Goal: Information Seeking & Learning: Learn about a topic

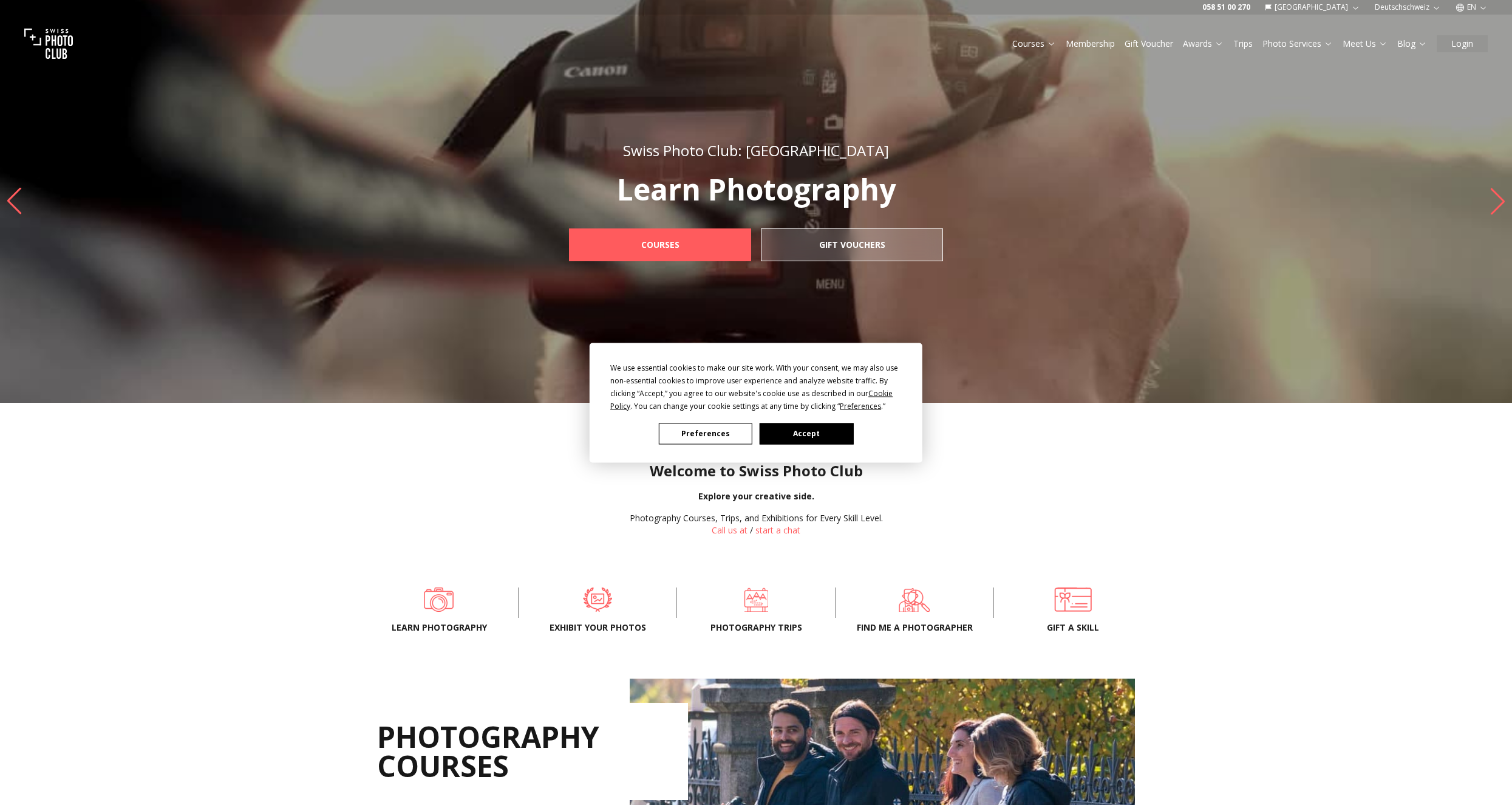
click at [773, 431] on button "Accept" at bounding box center [807, 433] width 94 height 21
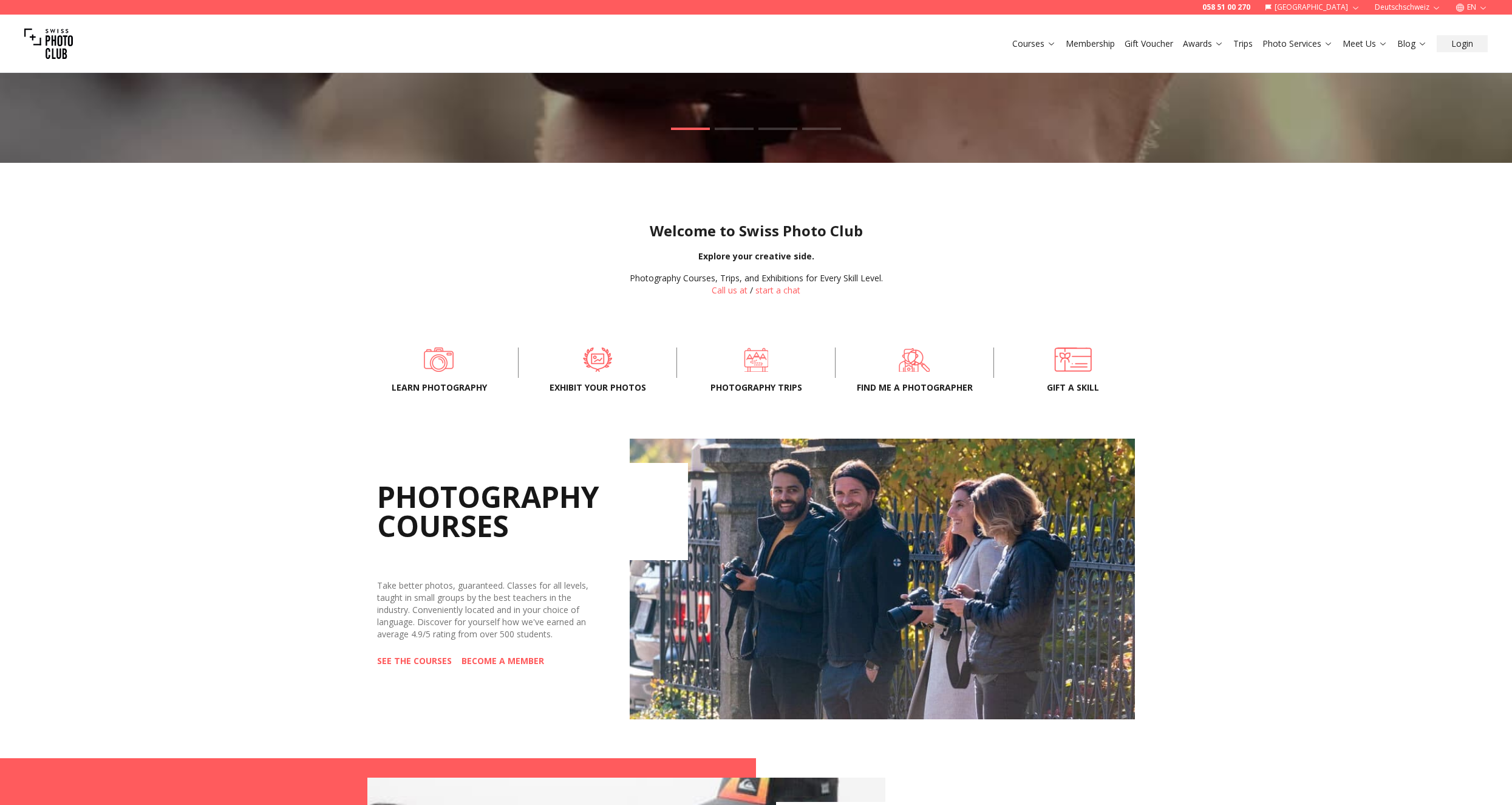
scroll to position [349, 0]
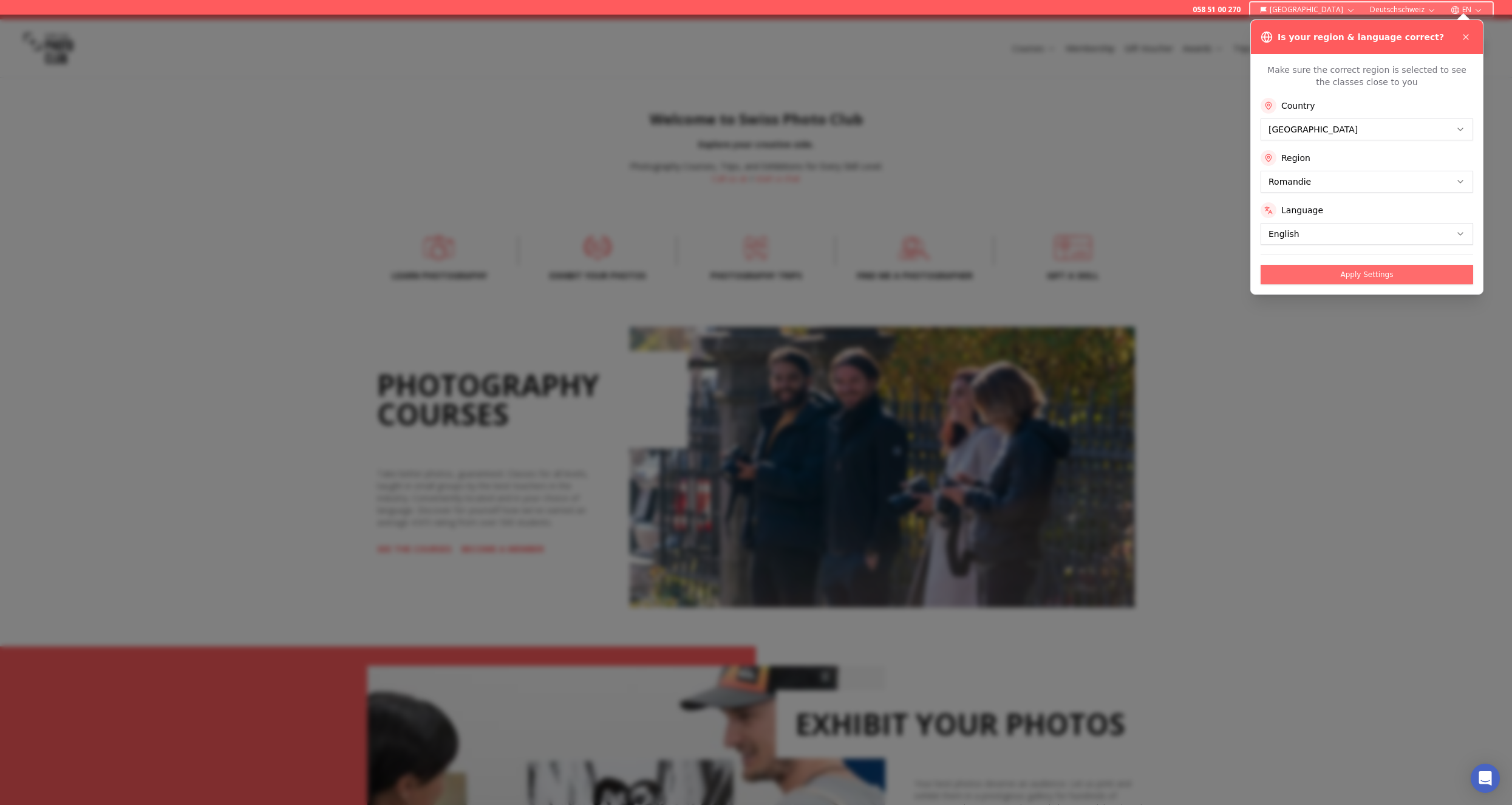
click at [1339, 272] on button "Apply Settings" at bounding box center [1367, 274] width 212 height 19
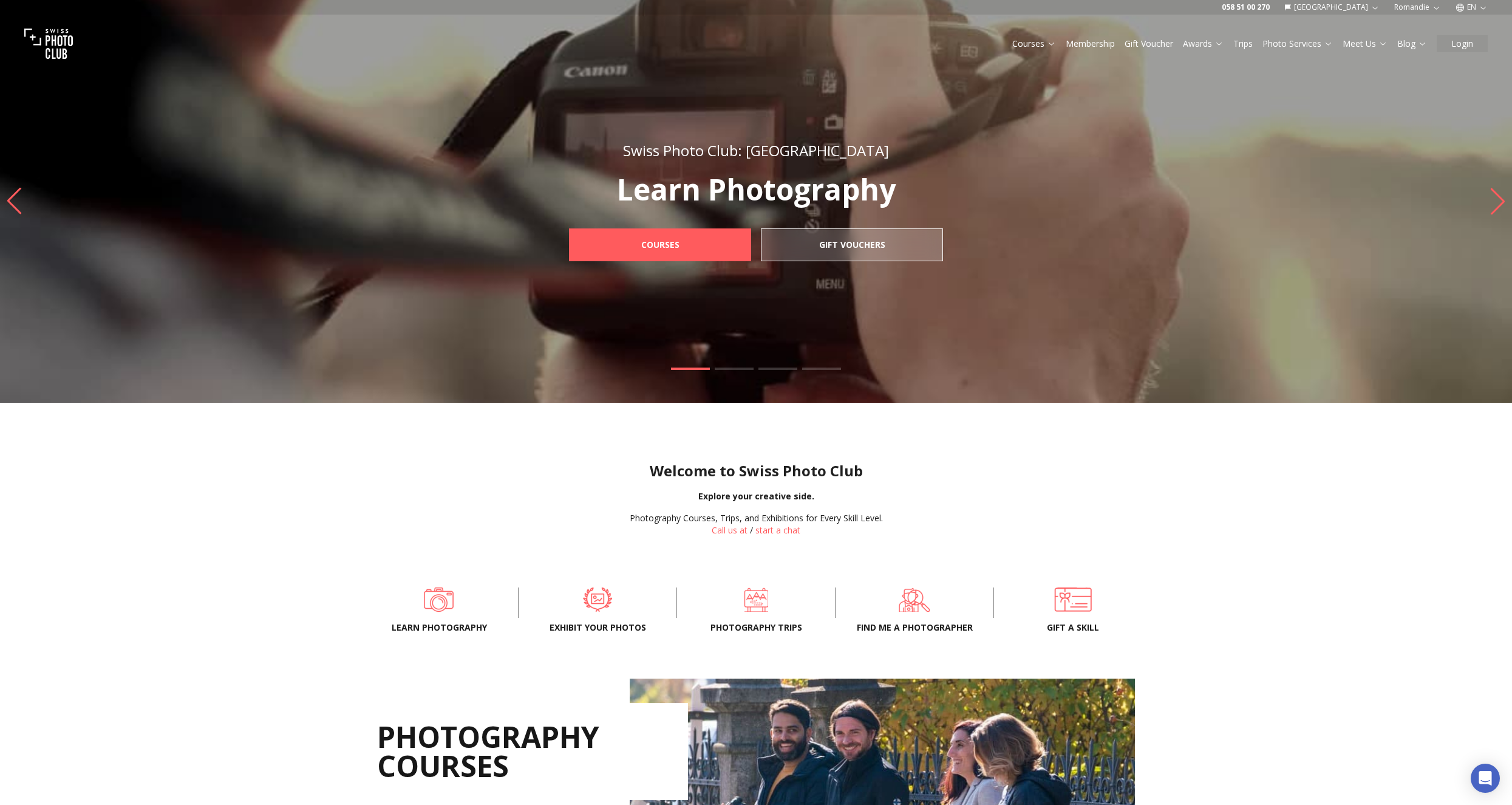
click at [1099, 41] on link "Membership" at bounding box center [1090, 43] width 50 height 12
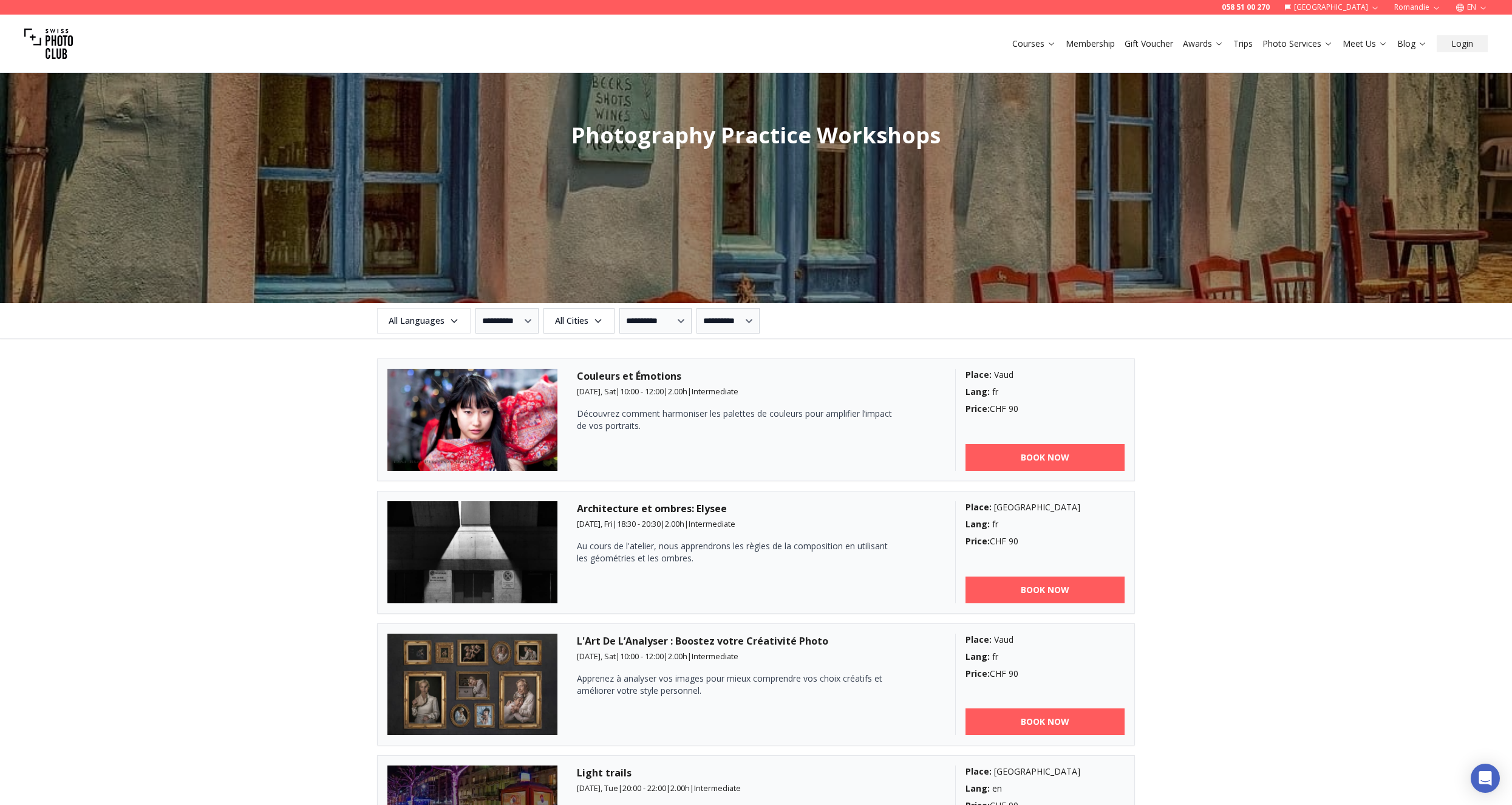
scroll to position [1204, 0]
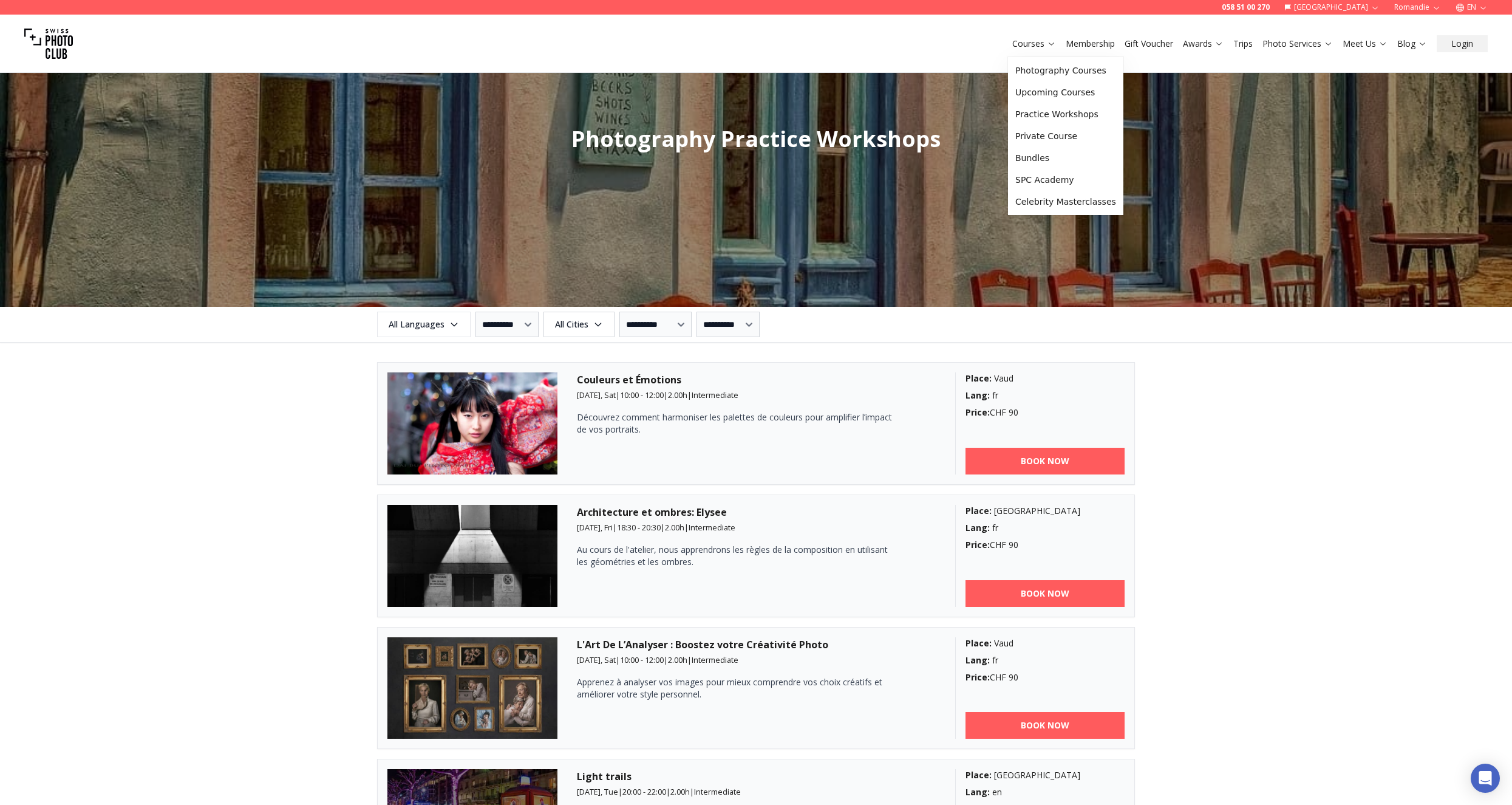
click at [1056, 42] on icon at bounding box center [1052, 43] width 9 height 9
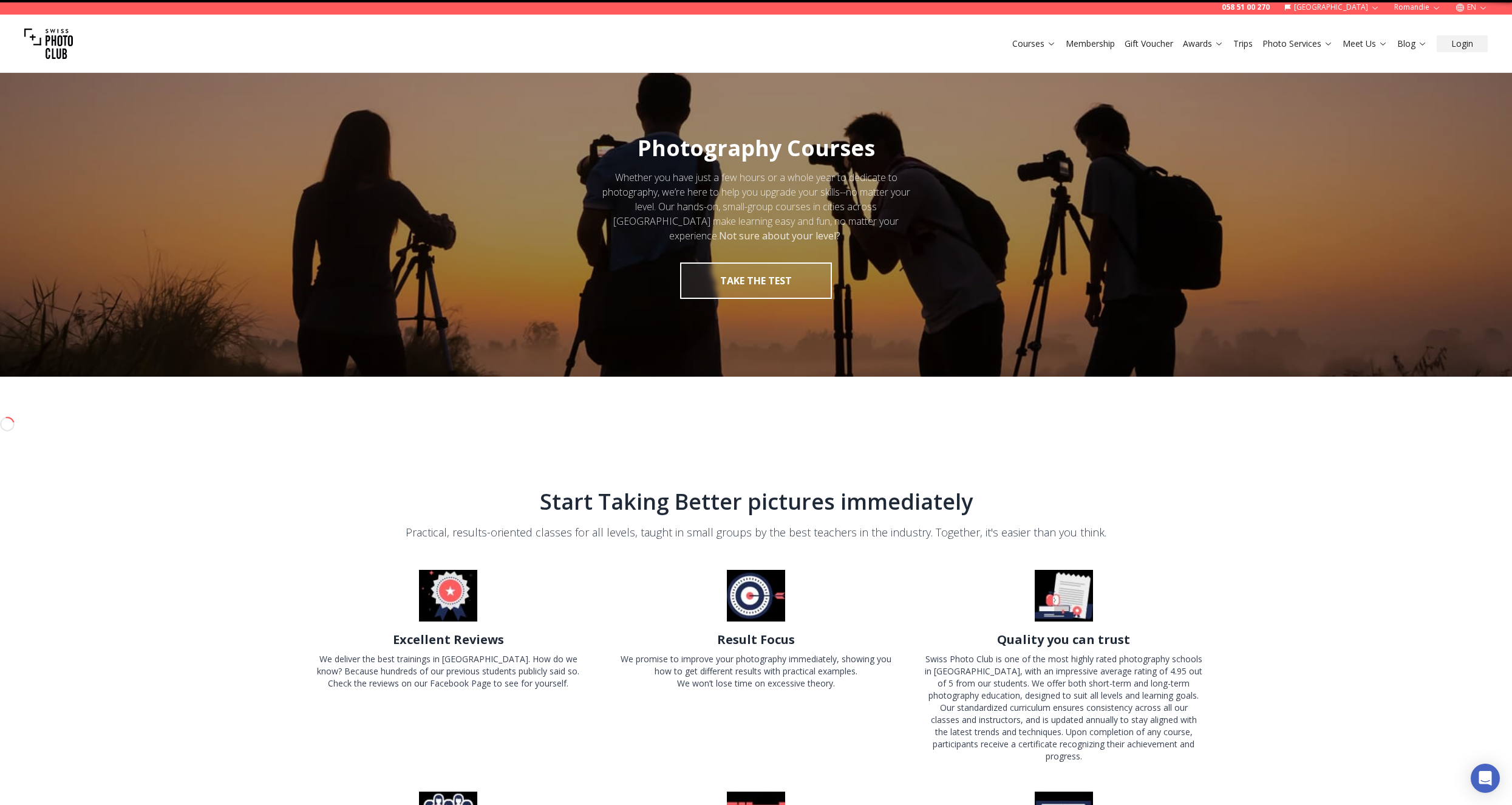
click at [1056, 42] on icon at bounding box center [1052, 43] width 9 height 9
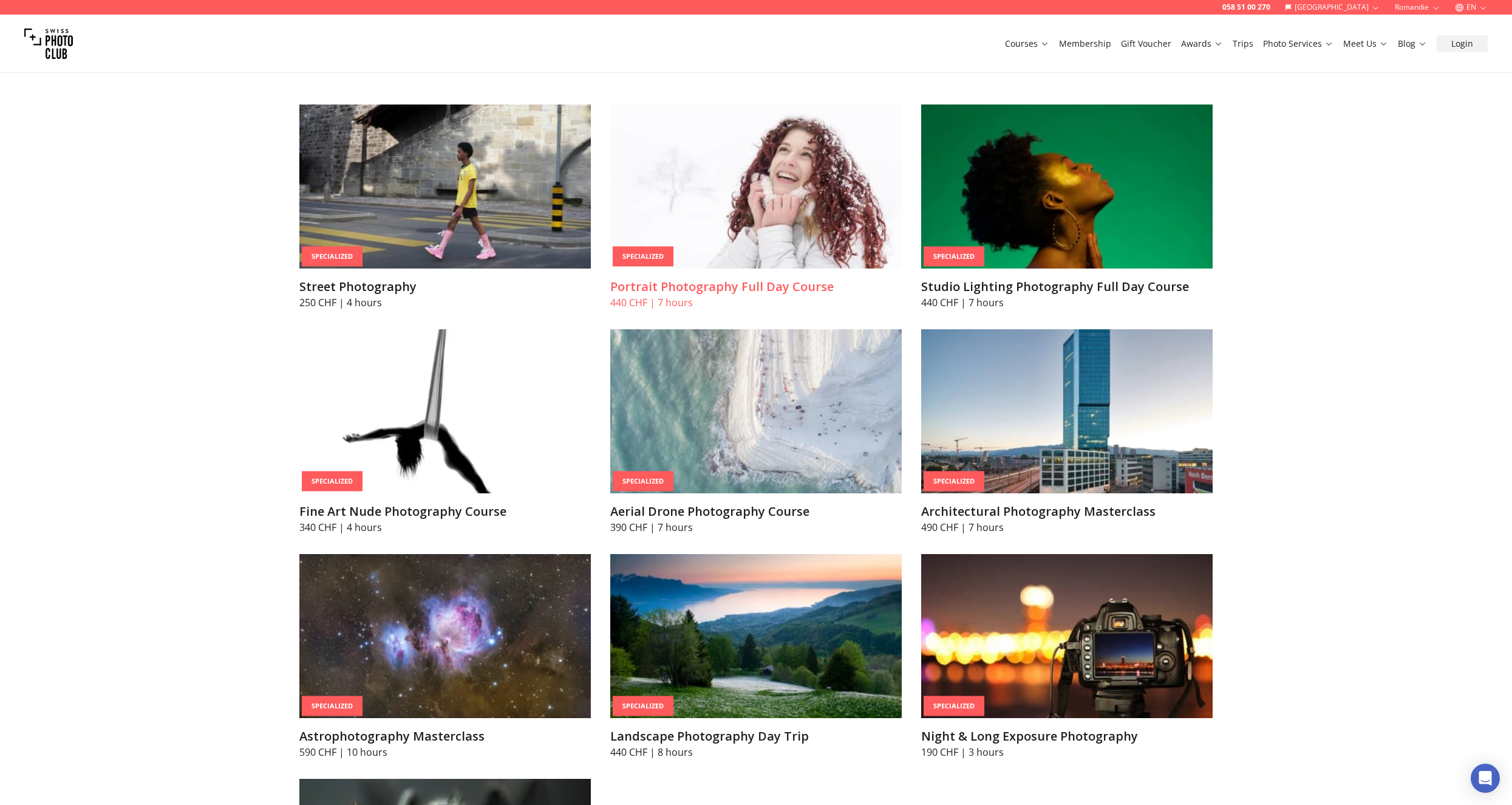
scroll to position [2558, 0]
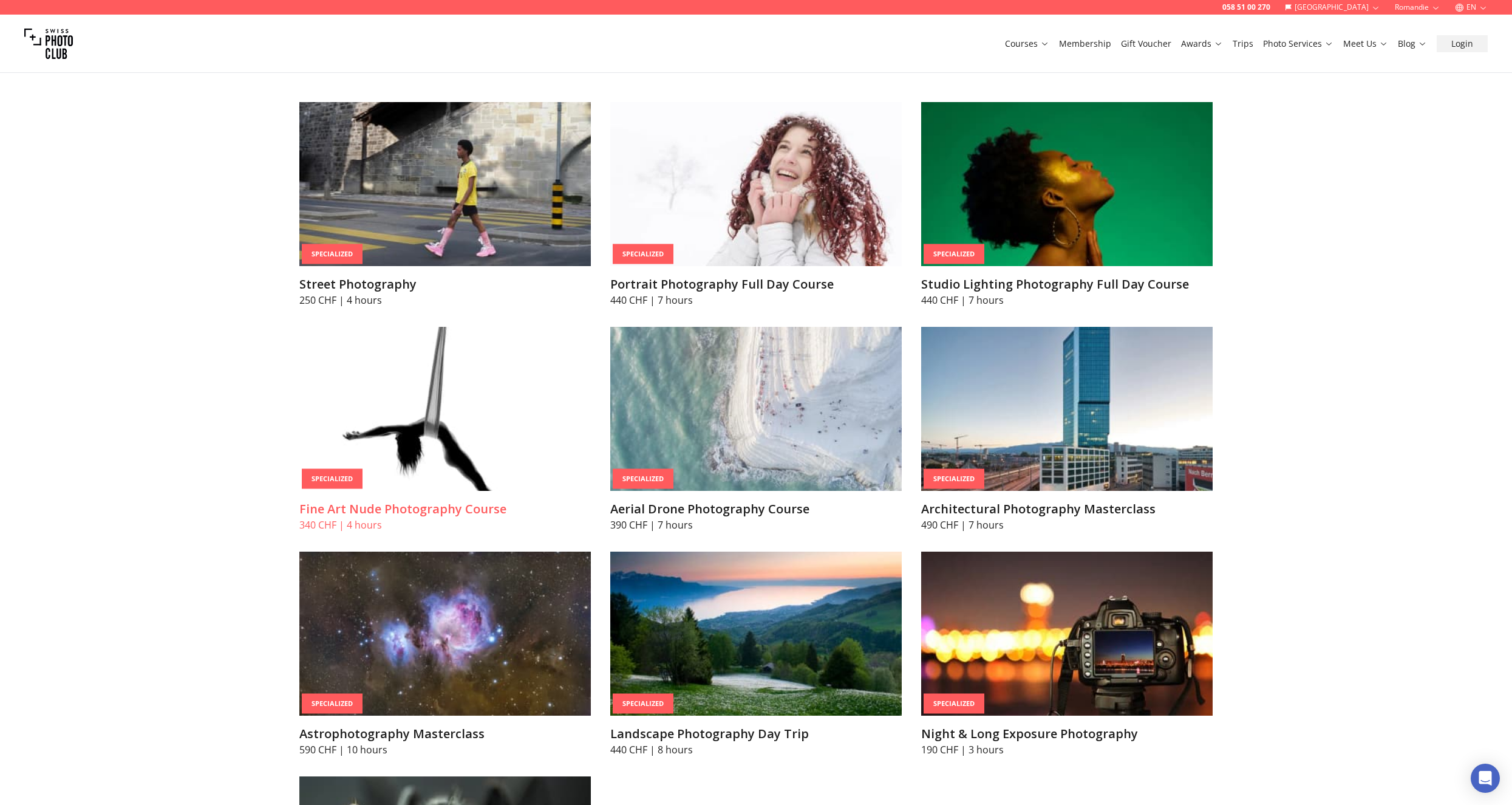
click at [383, 365] on img at bounding box center [445, 409] width 291 height 164
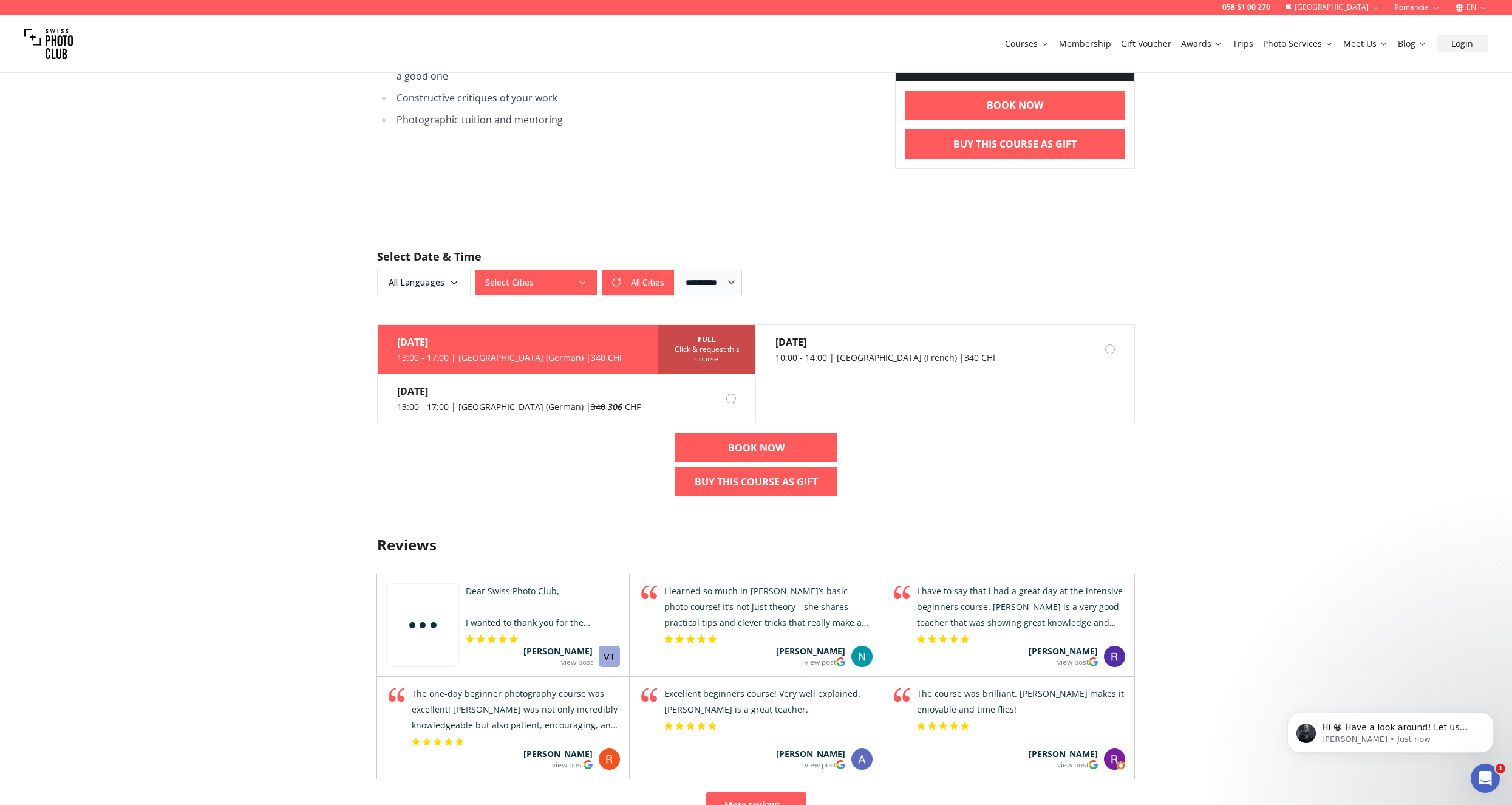
scroll to position [1104, 0]
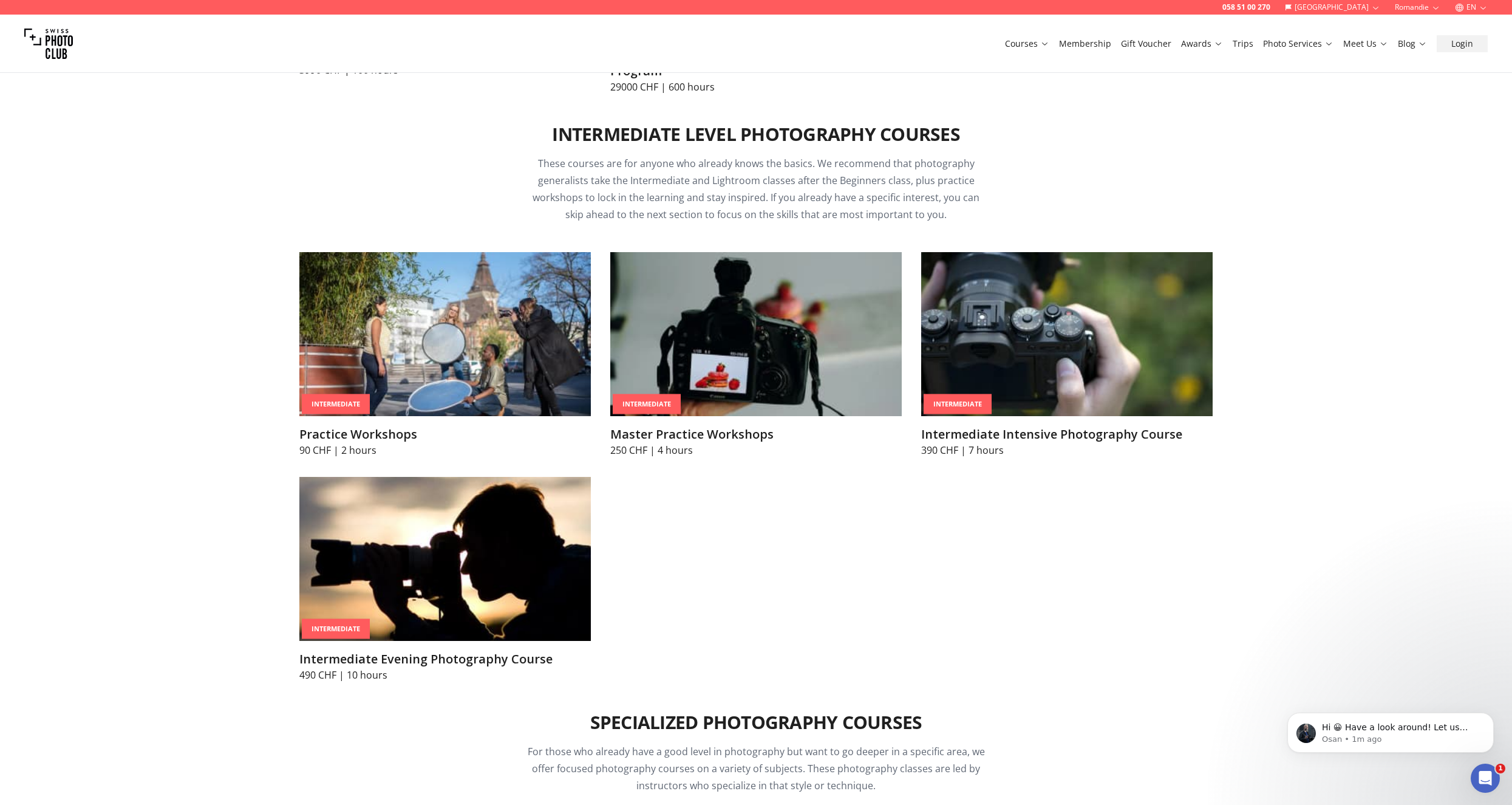
scroll to position [1860, 0]
